Goal: Task Accomplishment & Management: Complete application form

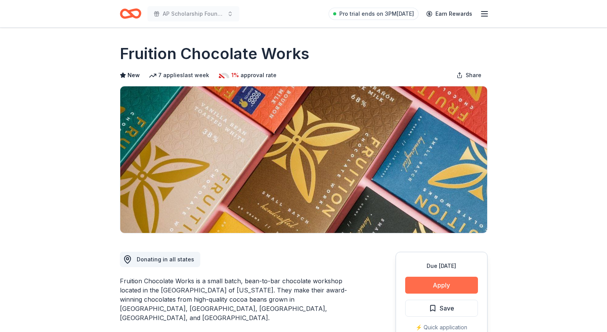
click at [423, 282] on button "Apply" at bounding box center [441, 284] width 73 height 17
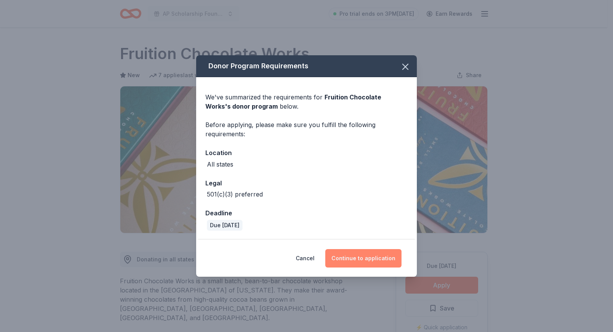
click at [355, 253] on button "Continue to application" at bounding box center [363, 258] width 76 height 18
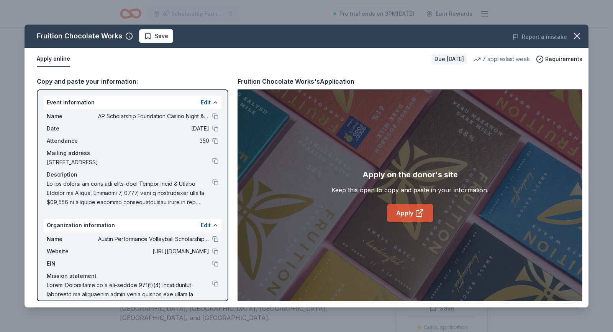
click at [419, 210] on icon at bounding box center [419, 212] width 9 height 9
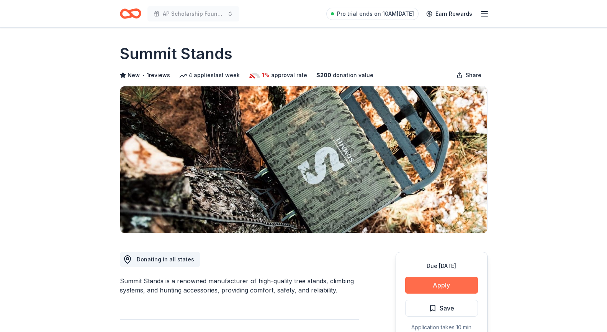
click at [429, 282] on button "Apply" at bounding box center [441, 284] width 73 height 17
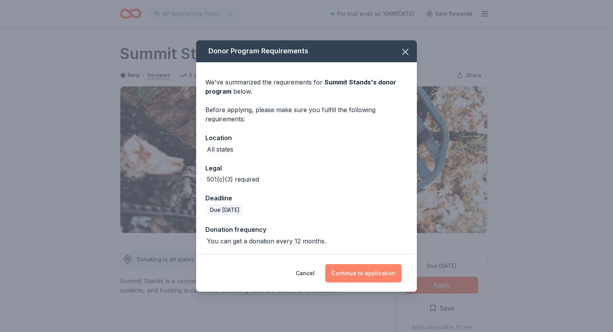
click at [363, 276] on button "Continue to application" at bounding box center [363, 273] width 76 height 18
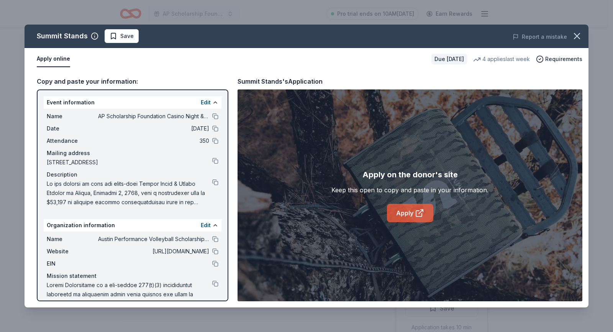
click at [413, 217] on link "Apply" at bounding box center [410, 213] width 46 height 18
click at [578, 34] on icon "button" at bounding box center [577, 36] width 11 height 11
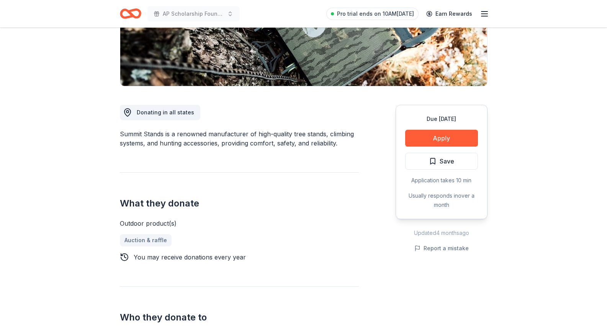
scroll to position [153, 0]
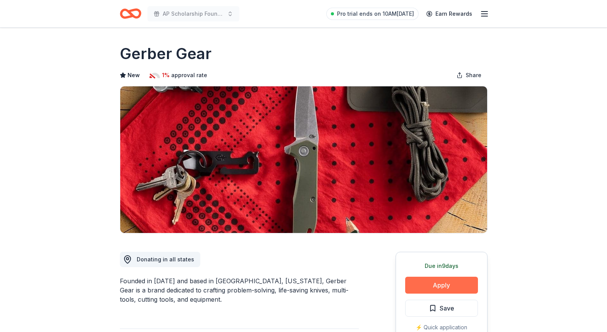
click at [436, 288] on button "Apply" at bounding box center [441, 284] width 73 height 17
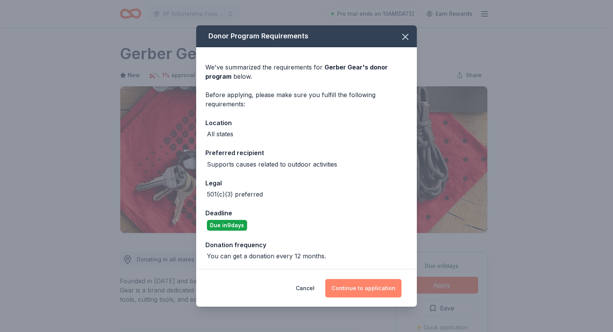
click at [383, 289] on button "Continue to application" at bounding box center [363, 288] width 76 height 18
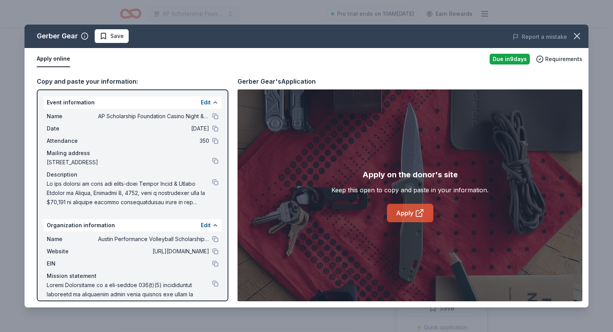
click at [407, 215] on link "Apply" at bounding box center [410, 213] width 46 height 18
click at [577, 34] on icon "button" at bounding box center [577, 36] width 11 height 11
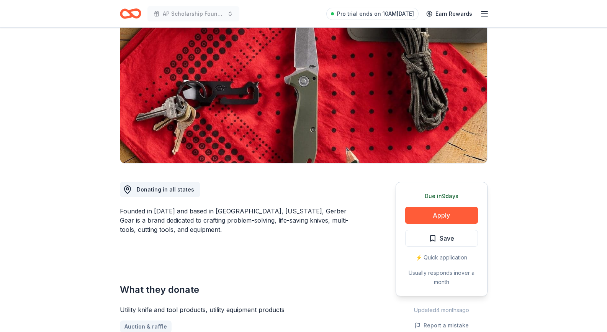
scroll to position [153, 0]
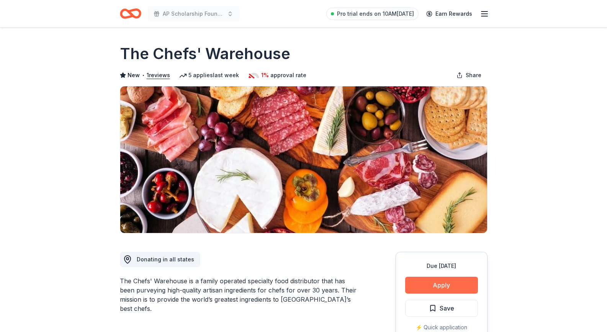
click at [416, 281] on button "Apply" at bounding box center [441, 284] width 73 height 17
click at [423, 288] on button "Apply" at bounding box center [441, 284] width 73 height 17
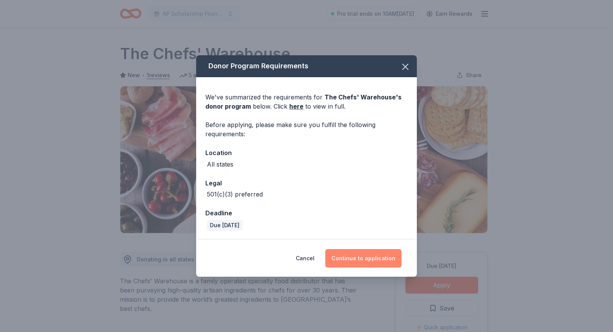
click at [363, 259] on button "Continue to application" at bounding box center [363, 258] width 76 height 18
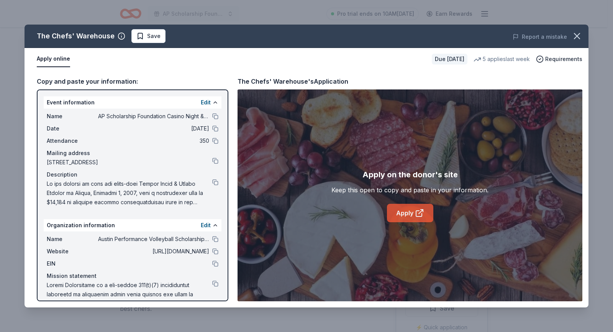
click at [415, 208] on icon at bounding box center [419, 212] width 9 height 9
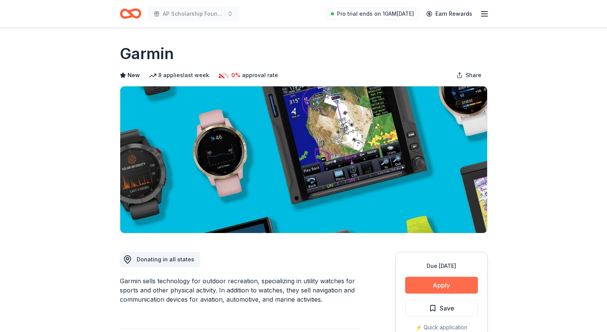
click at [453, 285] on button "Apply" at bounding box center [441, 284] width 73 height 17
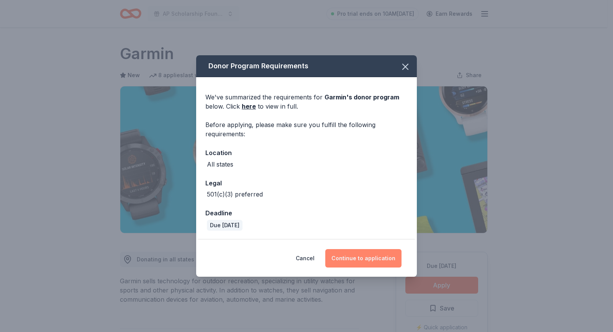
click at [376, 258] on button "Continue to application" at bounding box center [363, 258] width 76 height 18
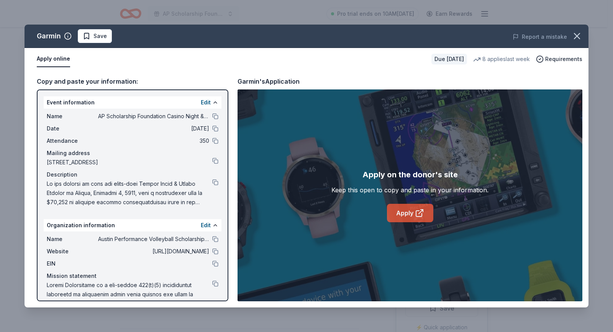
click at [417, 211] on icon at bounding box center [419, 212] width 9 height 9
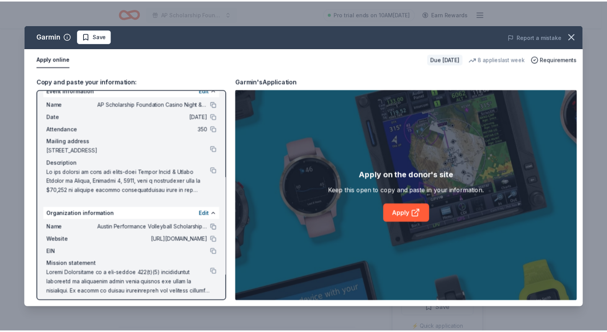
scroll to position [17, 0]
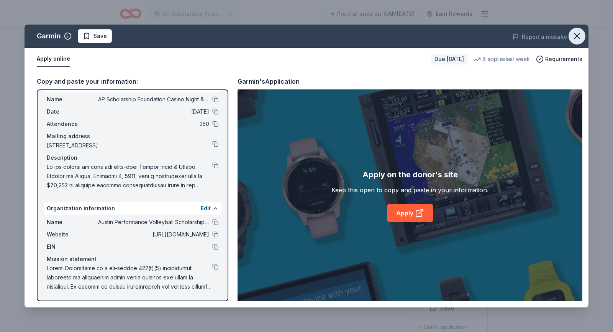
click at [582, 38] on icon "button" at bounding box center [577, 36] width 11 height 11
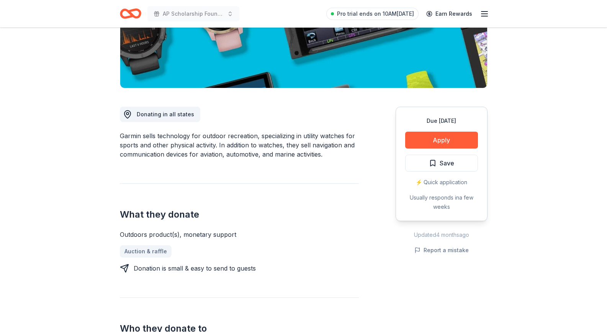
scroll to position [192, 0]
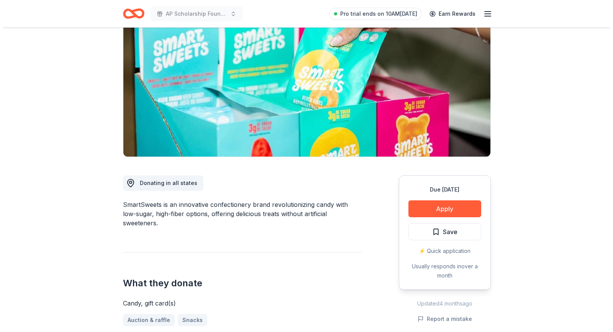
scroll to position [77, 0]
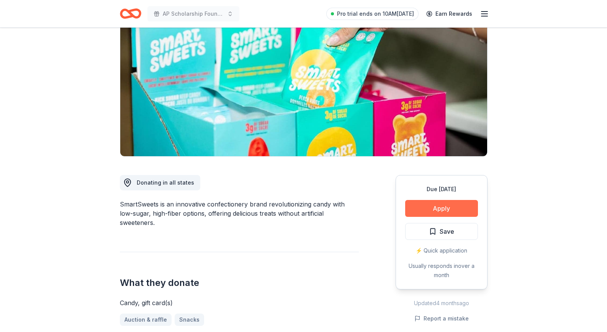
click at [420, 205] on button "Apply" at bounding box center [441, 208] width 73 height 17
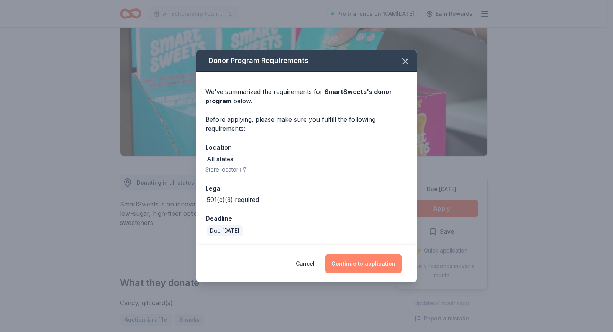
click at [373, 261] on button "Continue to application" at bounding box center [363, 263] width 76 height 18
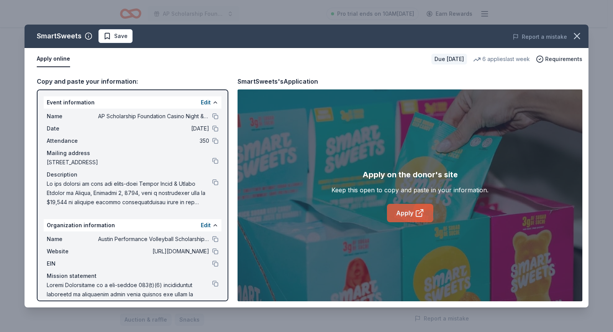
click at [395, 210] on link "Apply" at bounding box center [410, 213] width 46 height 18
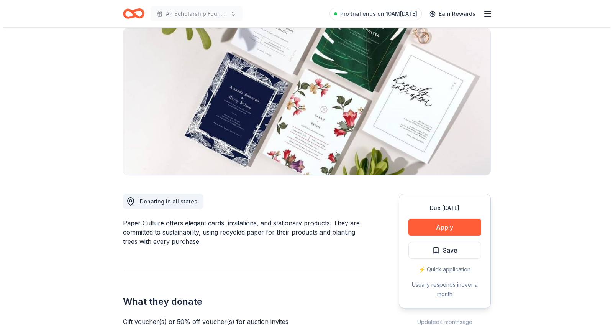
scroll to position [77, 0]
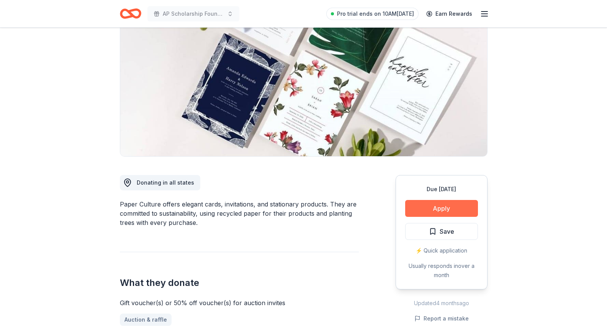
click at [428, 209] on button "Apply" at bounding box center [441, 208] width 73 height 17
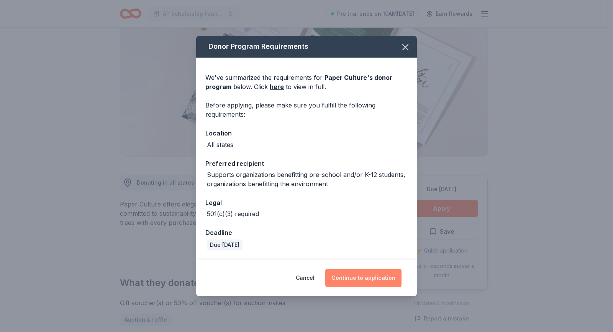
click at [360, 272] on button "Continue to application" at bounding box center [363, 277] width 76 height 18
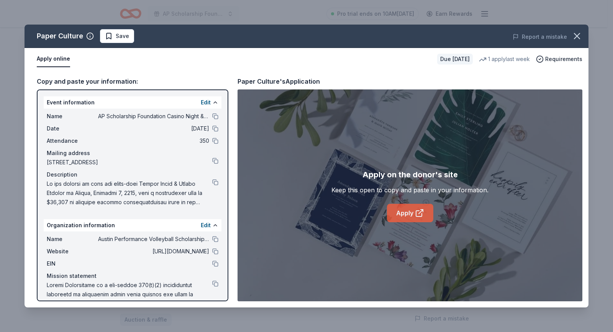
click at [398, 212] on link "Apply" at bounding box center [410, 213] width 46 height 18
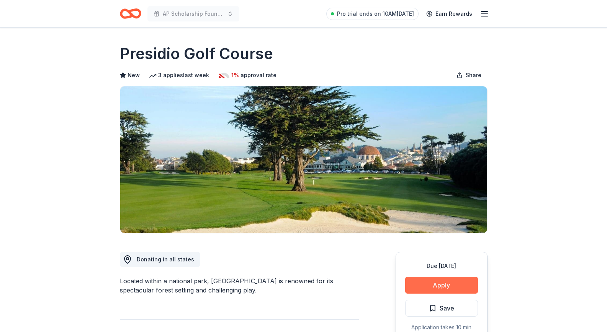
click at [427, 279] on button "Apply" at bounding box center [441, 284] width 73 height 17
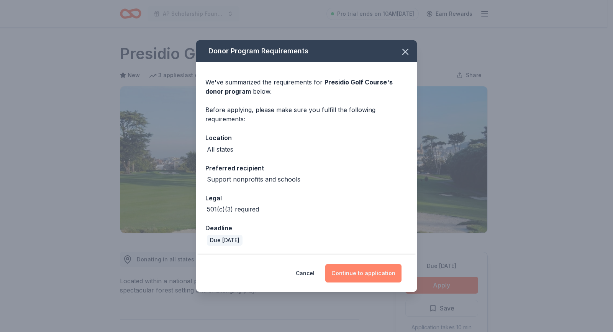
click at [370, 276] on button "Continue to application" at bounding box center [363, 273] width 76 height 18
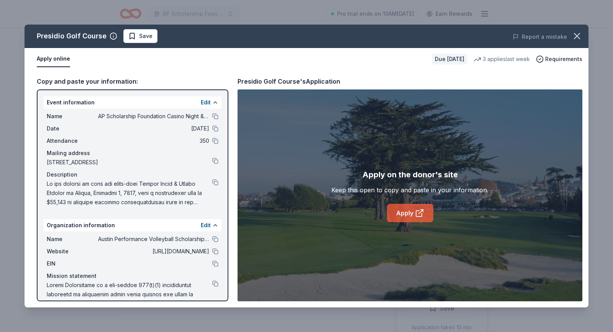
click at [397, 215] on link "Apply" at bounding box center [410, 213] width 46 height 18
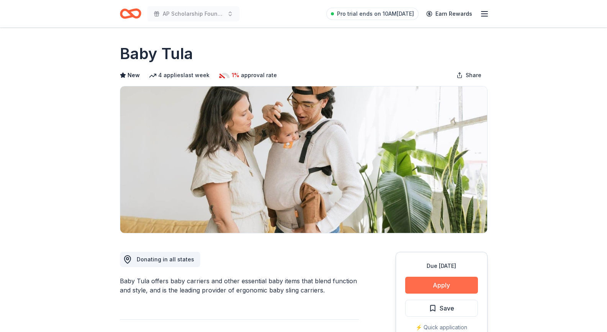
click at [438, 287] on button "Apply" at bounding box center [441, 284] width 73 height 17
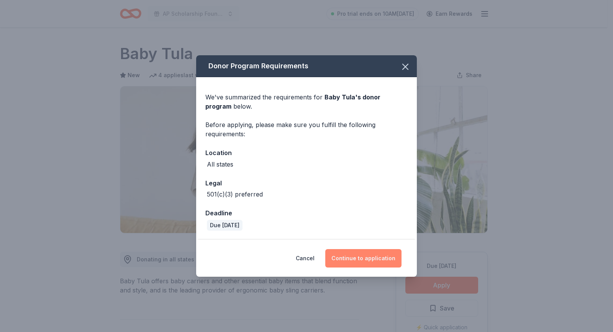
click at [376, 259] on button "Continue to application" at bounding box center [363, 258] width 76 height 18
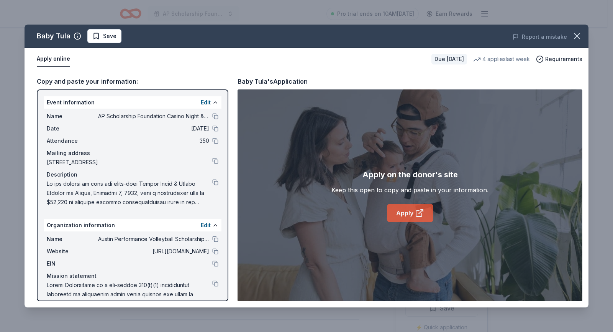
click at [412, 212] on link "Apply" at bounding box center [410, 213] width 46 height 18
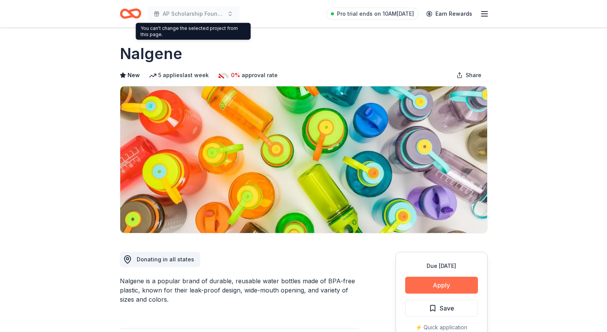
click at [437, 286] on button "Apply" at bounding box center [441, 284] width 73 height 17
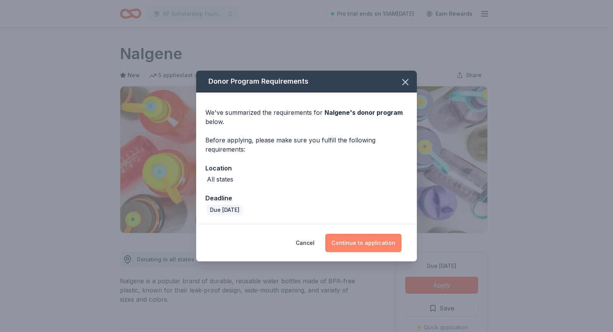
click at [385, 242] on button "Continue to application" at bounding box center [363, 242] width 76 height 18
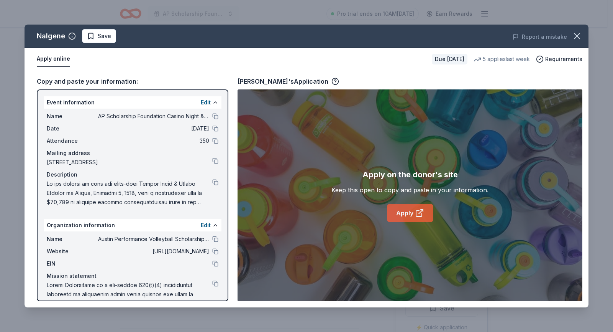
click at [410, 216] on link "Apply" at bounding box center [410, 213] width 46 height 18
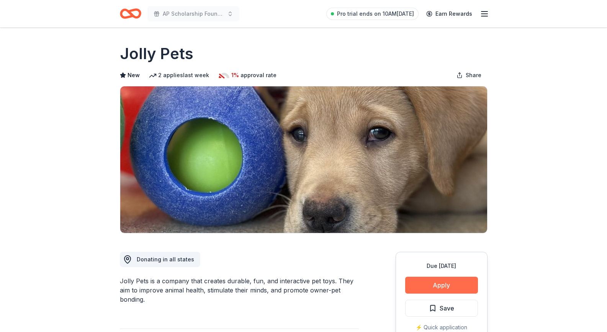
click at [436, 281] on button "Apply" at bounding box center [441, 284] width 73 height 17
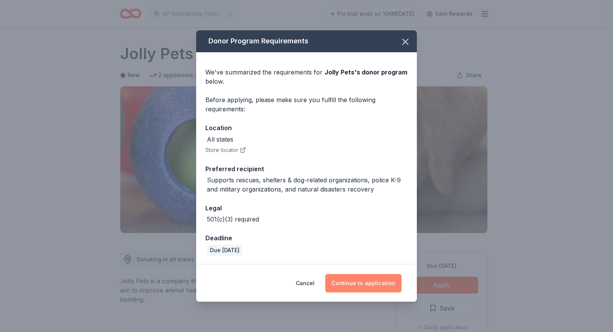
click at [382, 283] on button "Continue to application" at bounding box center [363, 283] width 76 height 18
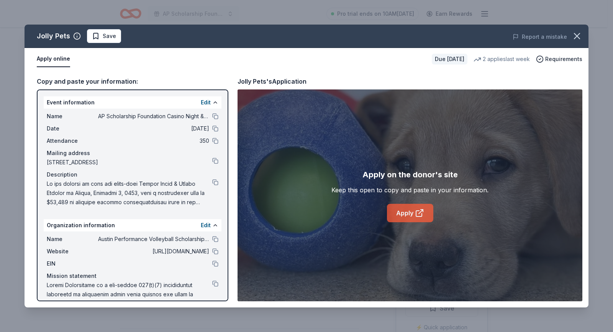
click at [397, 216] on link "Apply" at bounding box center [410, 213] width 46 height 18
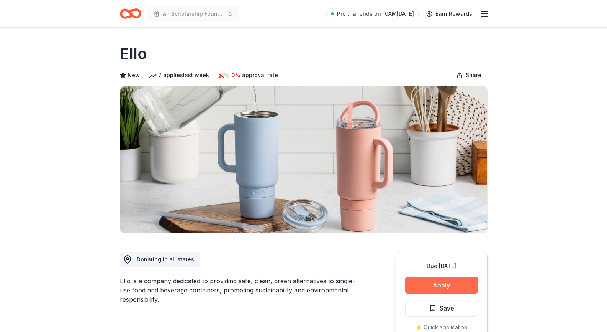
click at [432, 283] on button "Apply" at bounding box center [441, 284] width 73 height 17
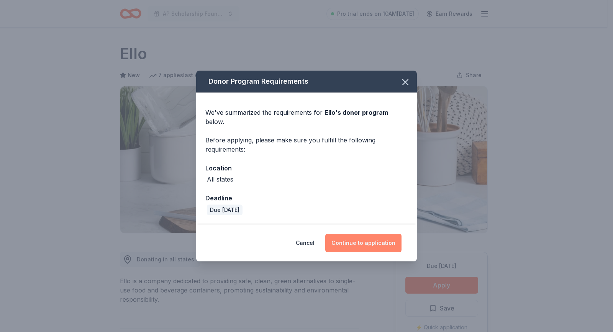
click at [368, 242] on button "Continue to application" at bounding box center [363, 242] width 76 height 18
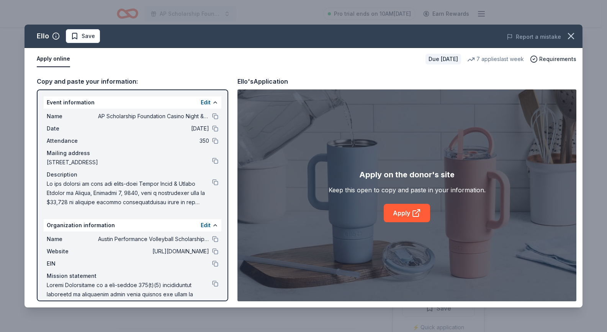
scroll to position [77, 0]
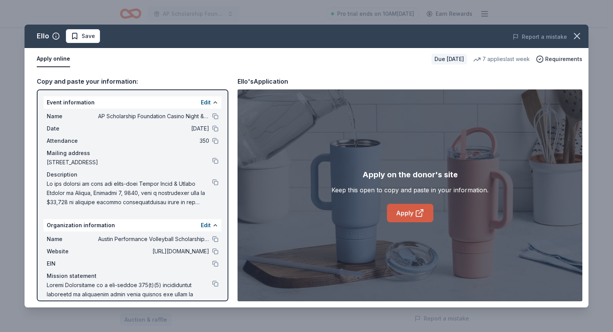
click at [420, 214] on icon at bounding box center [419, 212] width 9 height 9
click at [582, 34] on icon "button" at bounding box center [577, 36] width 11 height 11
click at [575, 35] on icon "button" at bounding box center [577, 36] width 11 height 11
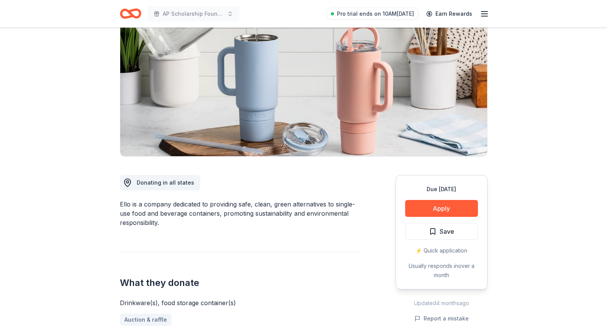
scroll to position [115, 0]
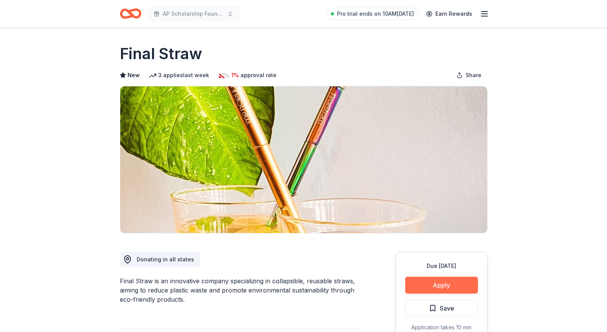
click at [431, 285] on button "Apply" at bounding box center [441, 284] width 73 height 17
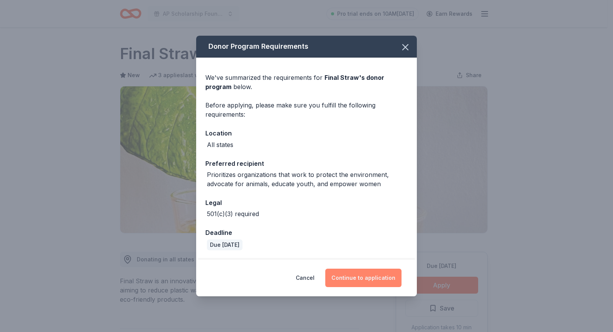
click at [386, 278] on button "Continue to application" at bounding box center [363, 277] width 76 height 18
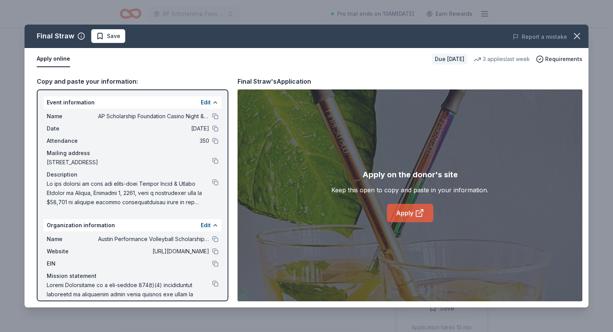
click at [412, 213] on link "Apply" at bounding box center [410, 213] width 46 height 18
click at [578, 36] on icon "button" at bounding box center [577, 35] width 5 height 5
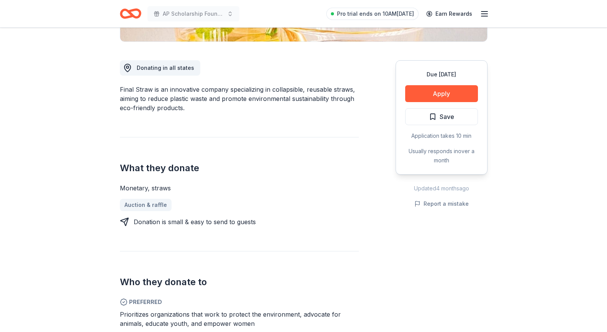
scroll to position [192, 0]
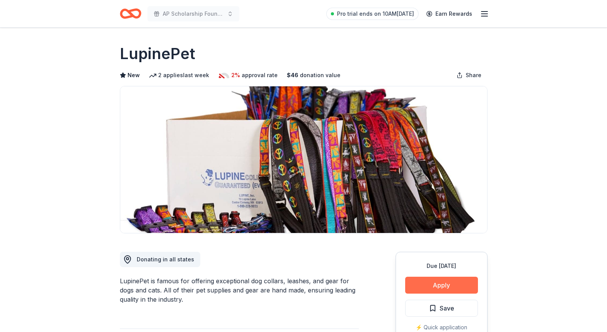
click at [445, 285] on button "Apply" at bounding box center [441, 284] width 73 height 17
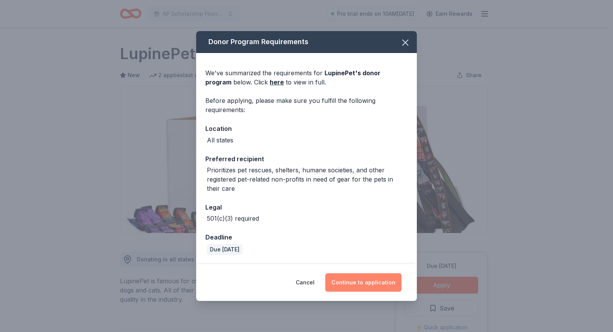
click at [387, 286] on button "Continue to application" at bounding box center [363, 282] width 76 height 18
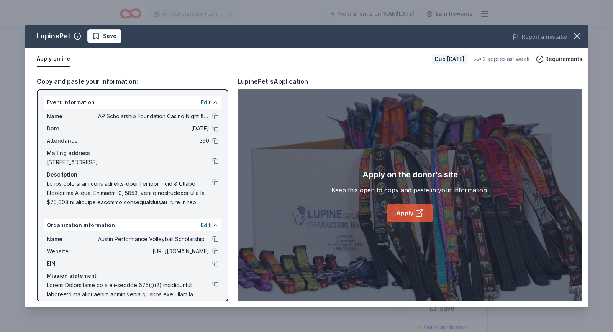
click at [422, 215] on icon at bounding box center [419, 212] width 9 height 9
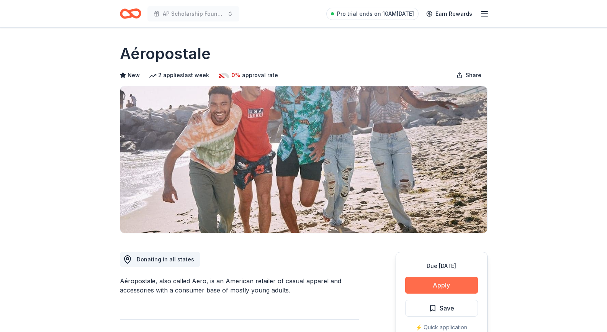
click at [436, 286] on button "Apply" at bounding box center [441, 284] width 73 height 17
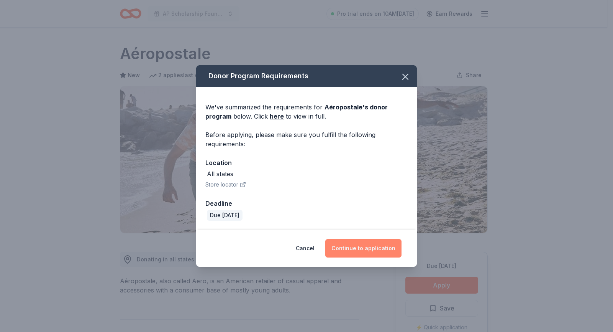
click at [374, 244] on button "Continue to application" at bounding box center [363, 248] width 76 height 18
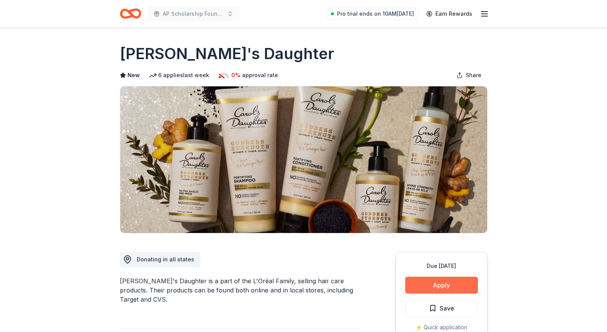
click at [434, 287] on button "Apply" at bounding box center [441, 284] width 73 height 17
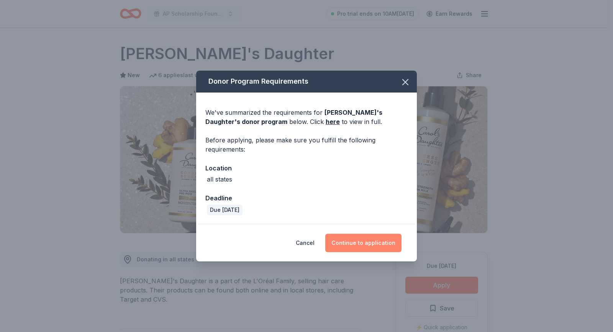
click at [376, 240] on button "Continue to application" at bounding box center [363, 242] width 76 height 18
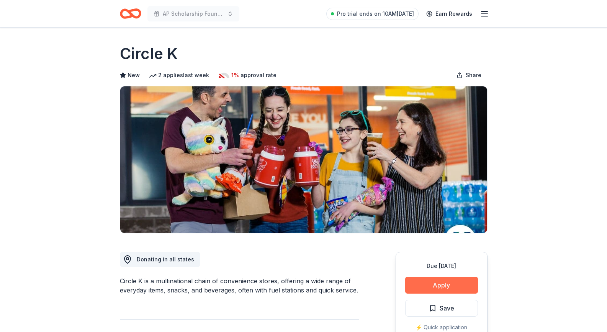
click at [434, 283] on button "Apply" at bounding box center [441, 284] width 73 height 17
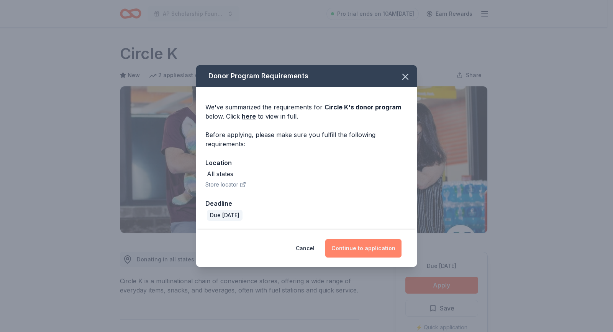
click at [372, 249] on button "Continue to application" at bounding box center [363, 248] width 76 height 18
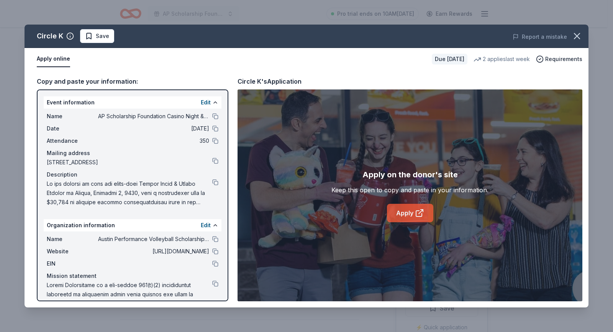
click at [408, 210] on link "Apply" at bounding box center [410, 213] width 46 height 18
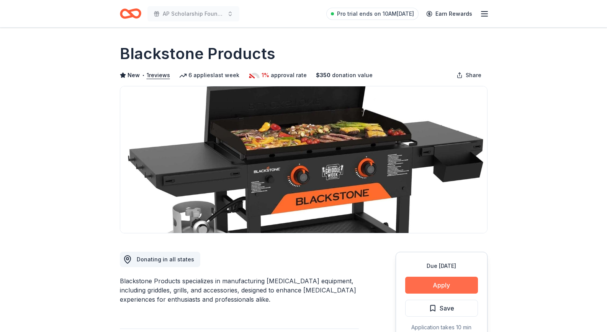
click at [420, 283] on button "Apply" at bounding box center [441, 284] width 73 height 17
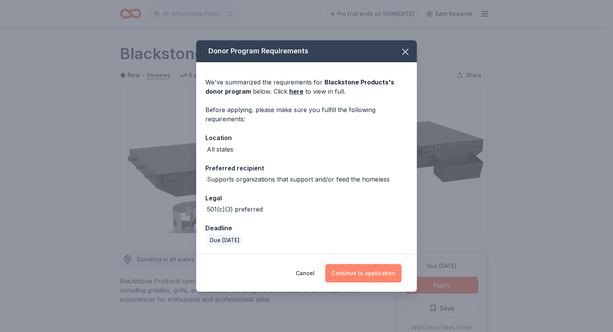
click at [384, 273] on button "Continue to application" at bounding box center [363, 273] width 76 height 18
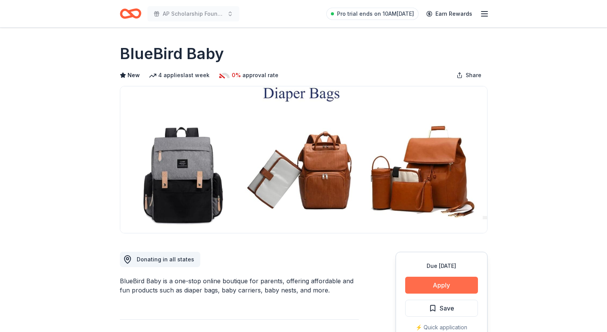
click at [416, 281] on button "Apply" at bounding box center [441, 284] width 73 height 17
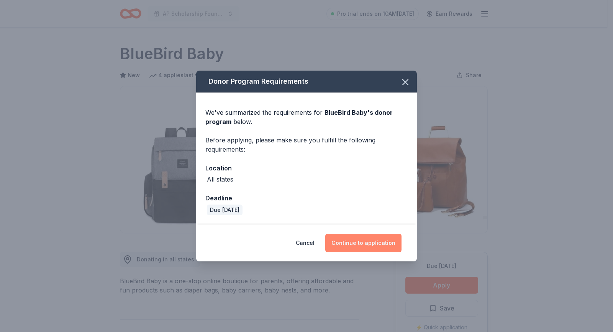
click at [370, 240] on button "Continue to application" at bounding box center [363, 242] width 76 height 18
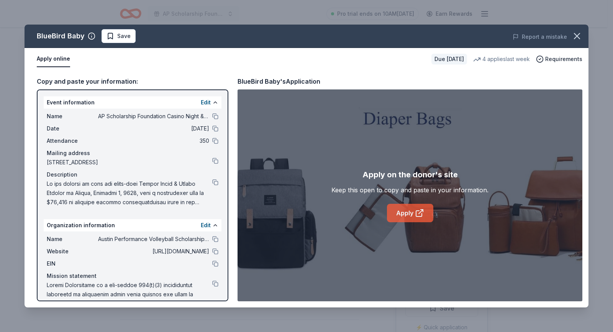
click at [402, 213] on link "Apply" at bounding box center [410, 213] width 46 height 18
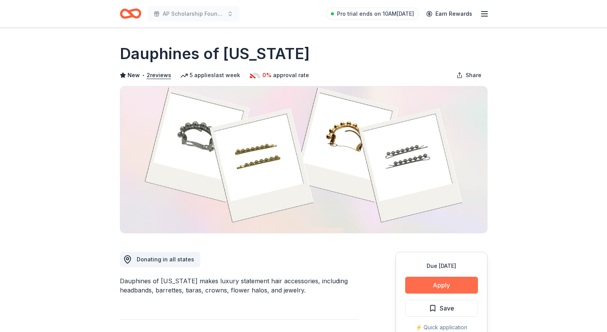
click at [420, 282] on button "Apply" at bounding box center [441, 284] width 73 height 17
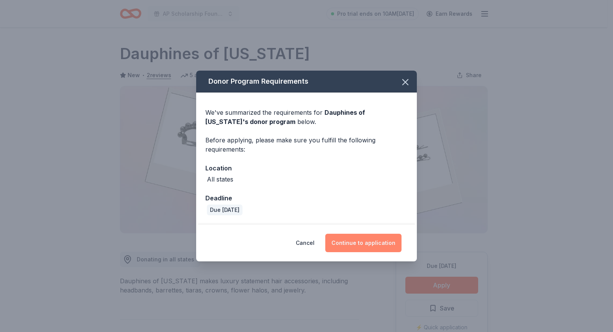
click at [360, 244] on button "Continue to application" at bounding box center [363, 242] width 76 height 18
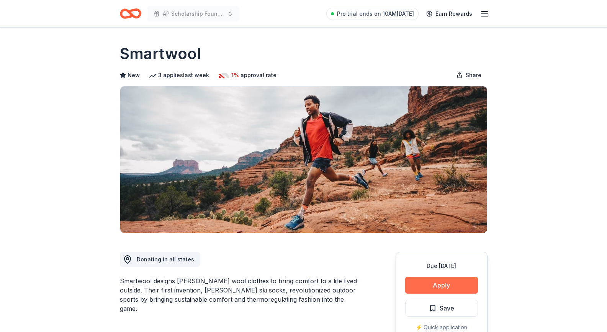
click at [430, 284] on button "Apply" at bounding box center [441, 284] width 73 height 17
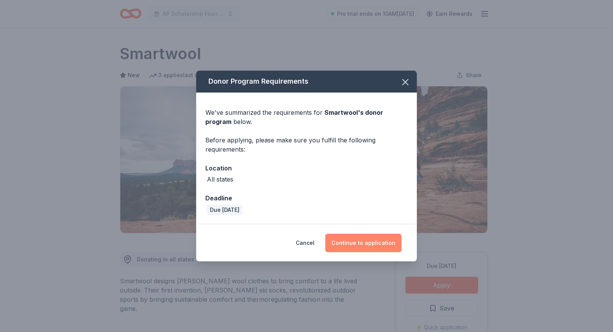
click at [386, 242] on button "Continue to application" at bounding box center [363, 242] width 76 height 18
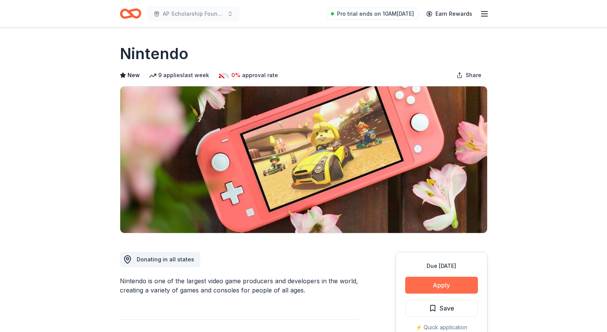
click at [441, 283] on button "Apply" at bounding box center [441, 284] width 73 height 17
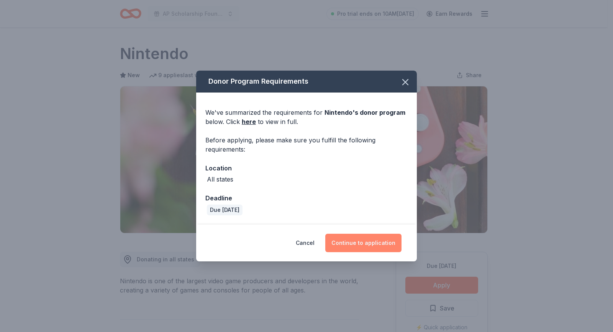
click at [378, 243] on button "Continue to application" at bounding box center [363, 242] width 76 height 18
